Goal: Information Seeking & Learning: Learn about a topic

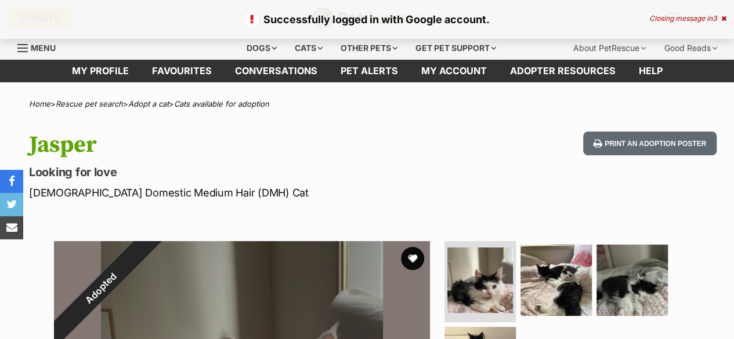
click at [721, 18] on icon at bounding box center [723, 18] width 5 height 7
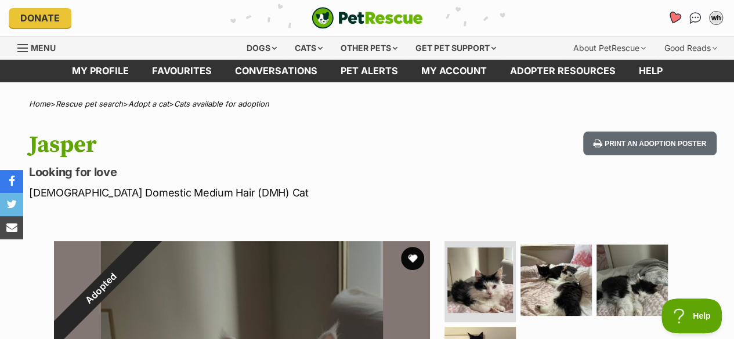
click at [676, 19] on icon "Favourites" at bounding box center [674, 17] width 14 height 13
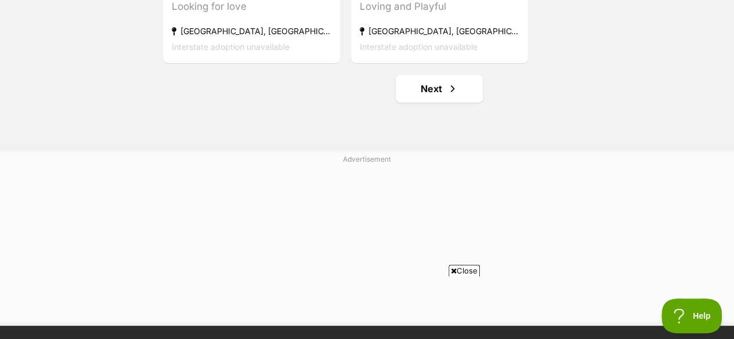
scroll to position [2299, 0]
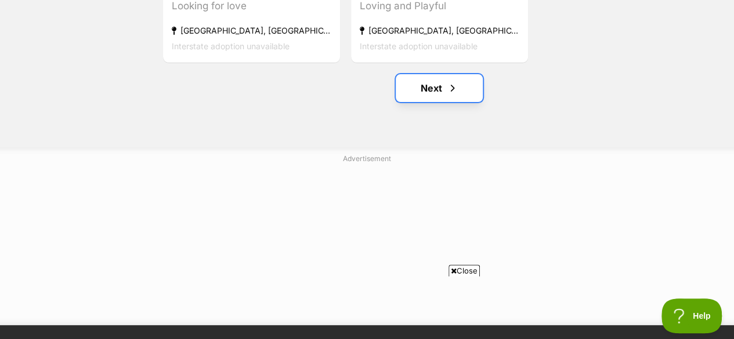
click at [460, 90] on link "Next" at bounding box center [439, 88] width 87 height 28
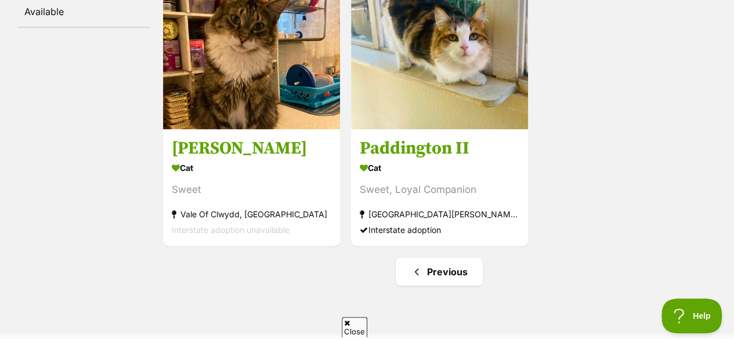
scroll to position [285, 0]
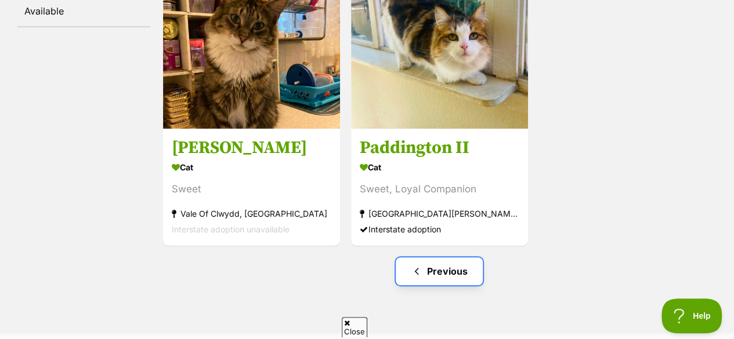
click at [460, 269] on link "Previous" at bounding box center [439, 271] width 87 height 28
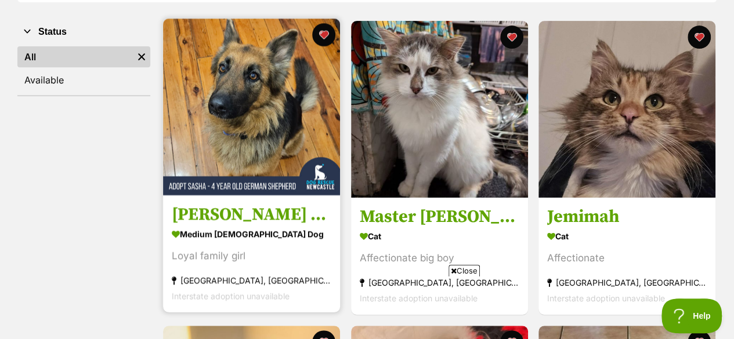
scroll to position [217, 0]
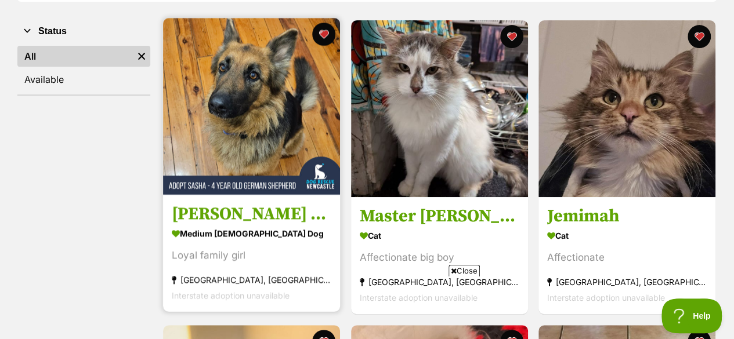
click at [292, 169] on img at bounding box center [251, 106] width 177 height 177
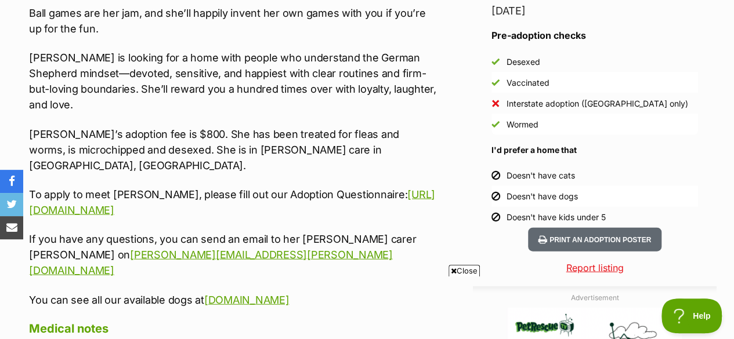
scroll to position [1195, 0]
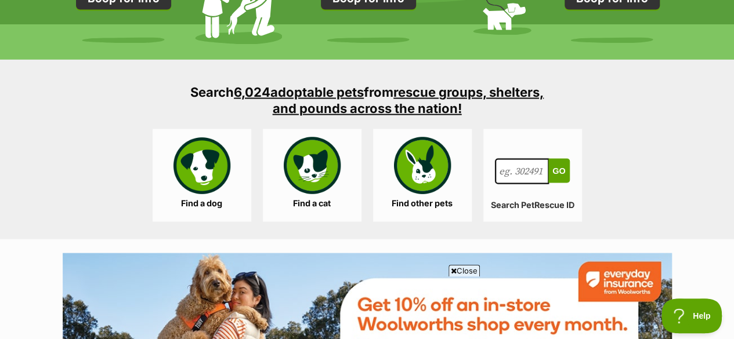
scroll to position [1057, 0]
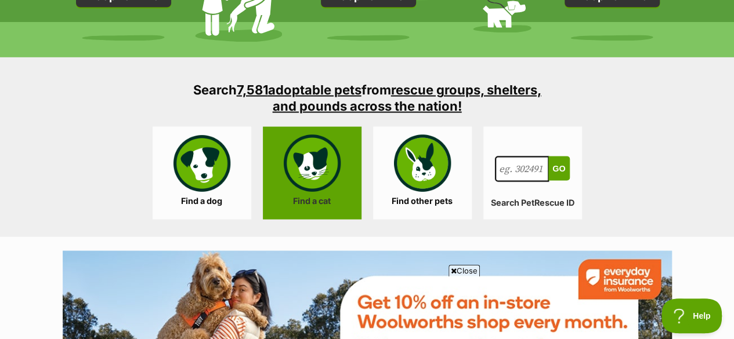
click at [319, 194] on link "Find a cat" at bounding box center [312, 172] width 99 height 93
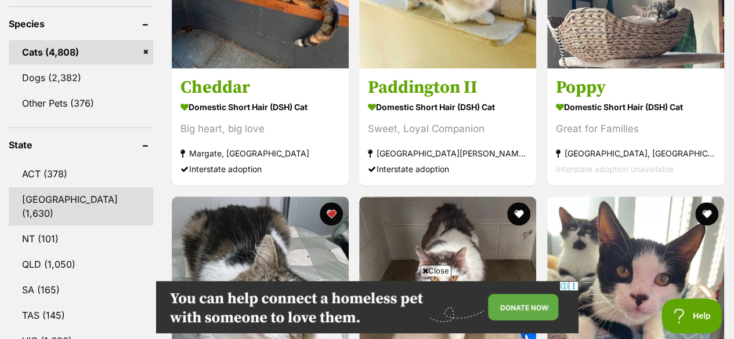
scroll to position [516, 0]
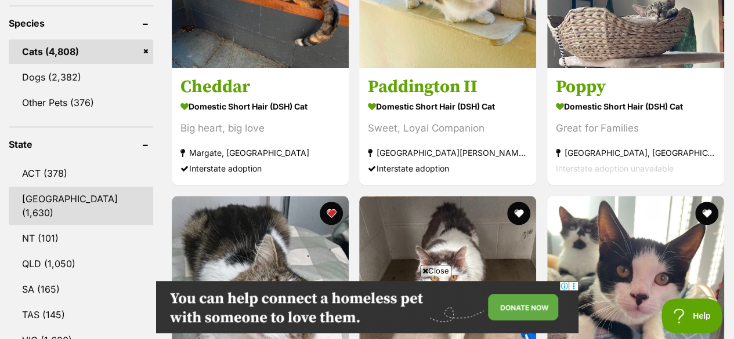
click at [41, 187] on link "NSW (1,630)" at bounding box center [81, 206] width 144 height 38
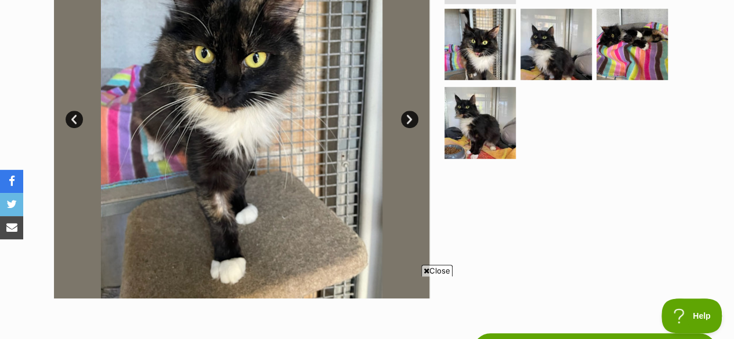
scroll to position [313, 0]
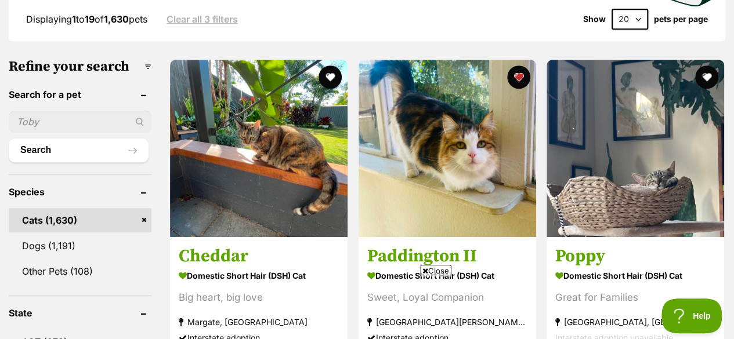
scroll to position [348, 0]
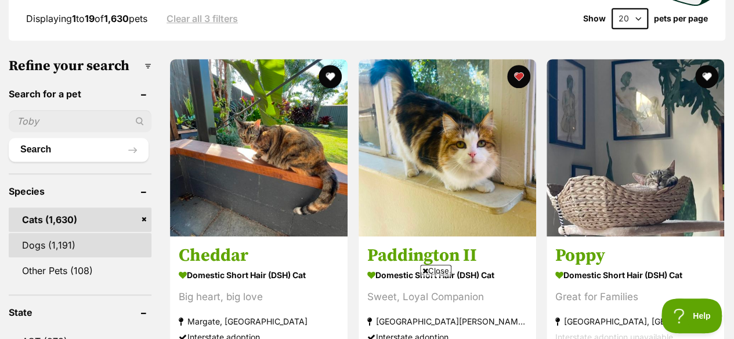
click at [67, 233] on link "Dogs (1,191)" at bounding box center [80, 245] width 143 height 24
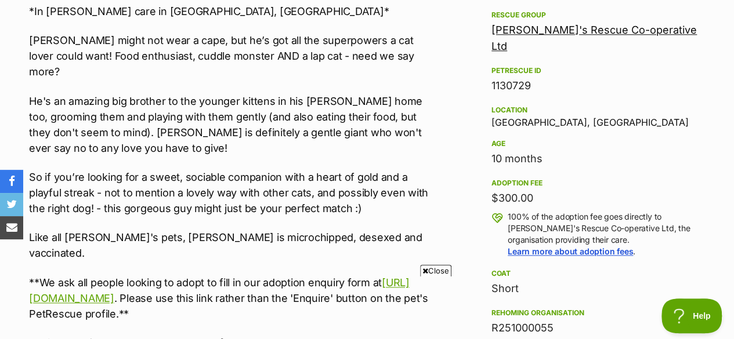
scroll to position [691, 0]
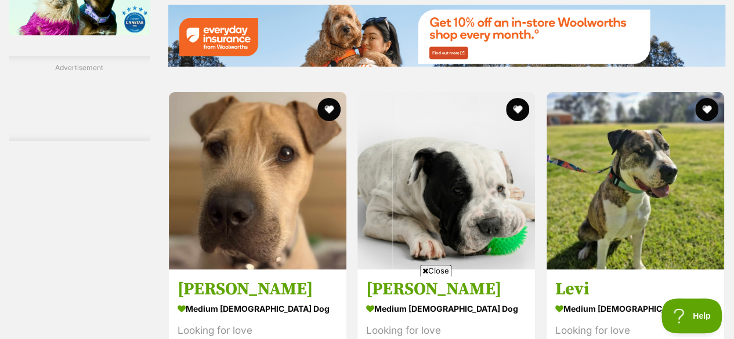
scroll to position [2089, 0]
